Goal: Use online tool/utility: Utilize a website feature to perform a specific function

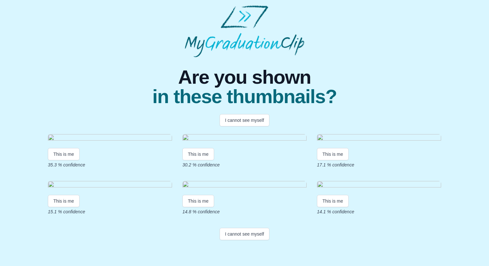
click at [60, 135] on img at bounding box center [110, 138] width 124 height 9
click at [51, 134] on img at bounding box center [110, 138] width 124 height 9
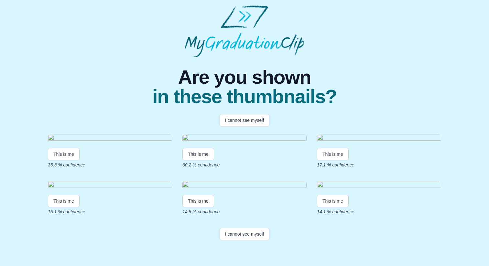
scroll to position [0, 0]
click at [76, 137] on img at bounding box center [110, 138] width 124 height 9
click at [244, 123] on button "I cannot see myself" at bounding box center [244, 120] width 50 height 12
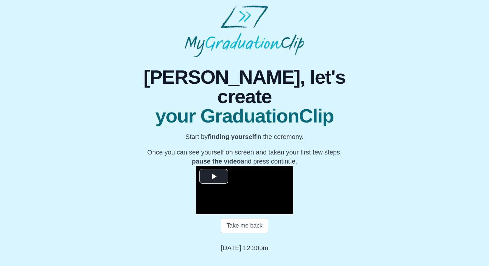
scroll to position [61, 0]
click at [214, 176] on span "Video Player" at bounding box center [214, 176] width 0 height 0
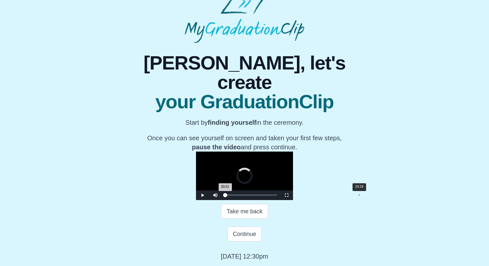
click at [359, 196] on div "20:39" at bounding box center [359, 195] width 0 height 2
click at [280, 200] on div "Loaded : 0% 28:12 28:12 Progress : 0%" at bounding box center [251, 195] width 58 height 10
click at [414, 196] on div "29:15" at bounding box center [414, 195] width 0 height 2
click at [417, 196] on div "29:36" at bounding box center [417, 195] width 0 height 2
click at [277, 196] on div "Loaded : 0% 30:21 29:54 Progress : 0%" at bounding box center [251, 195] width 52 height 2
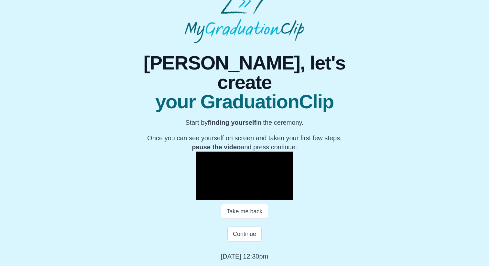
click at [202, 195] on span "Video Player" at bounding box center [202, 195] width 0 height 0
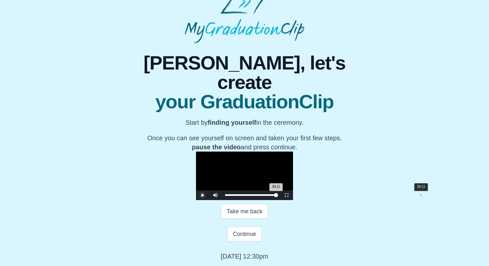
click at [276, 196] on div "30:11 Progress : 0%" at bounding box center [250, 195] width 51 height 2
click at [202, 195] on span "Video Player" at bounding box center [202, 195] width 0 height 0
click at [248, 241] on button "Continue" at bounding box center [244, 234] width 34 height 15
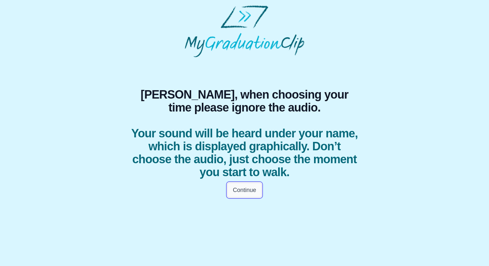
click at [243, 192] on button "Continue" at bounding box center [244, 190] width 34 height 15
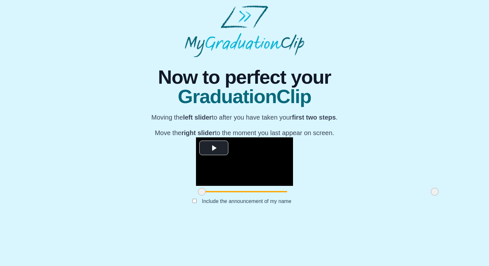
scroll to position [46, 0]
click at [214, 148] on span "Video Player" at bounding box center [214, 148] width 0 height 0
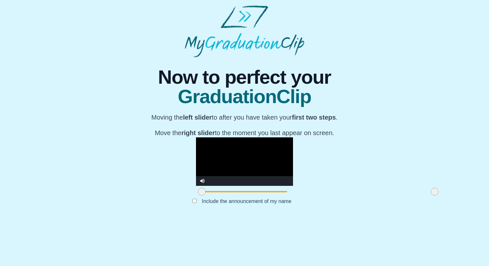
drag, startPoint x: 126, startPoint y: 233, endPoint x: 117, endPoint y: 234, distance: 8.7
click at [117, 218] on div "**********" at bounding box center [244, 137] width 478 height 160
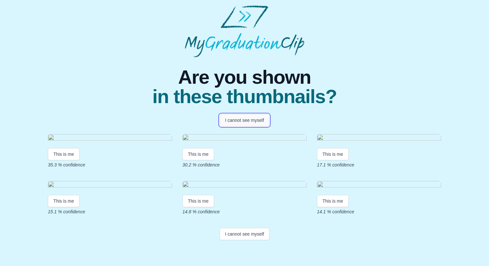
click at [263, 119] on button "I cannot see myself" at bounding box center [244, 120] width 50 height 12
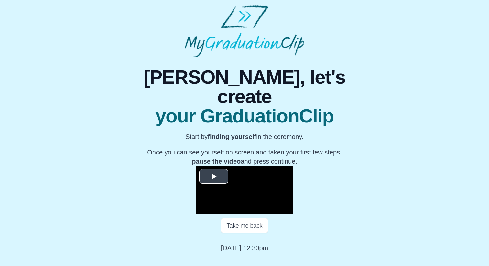
scroll to position [61, 0]
